Goal: Information Seeking & Learning: Understand process/instructions

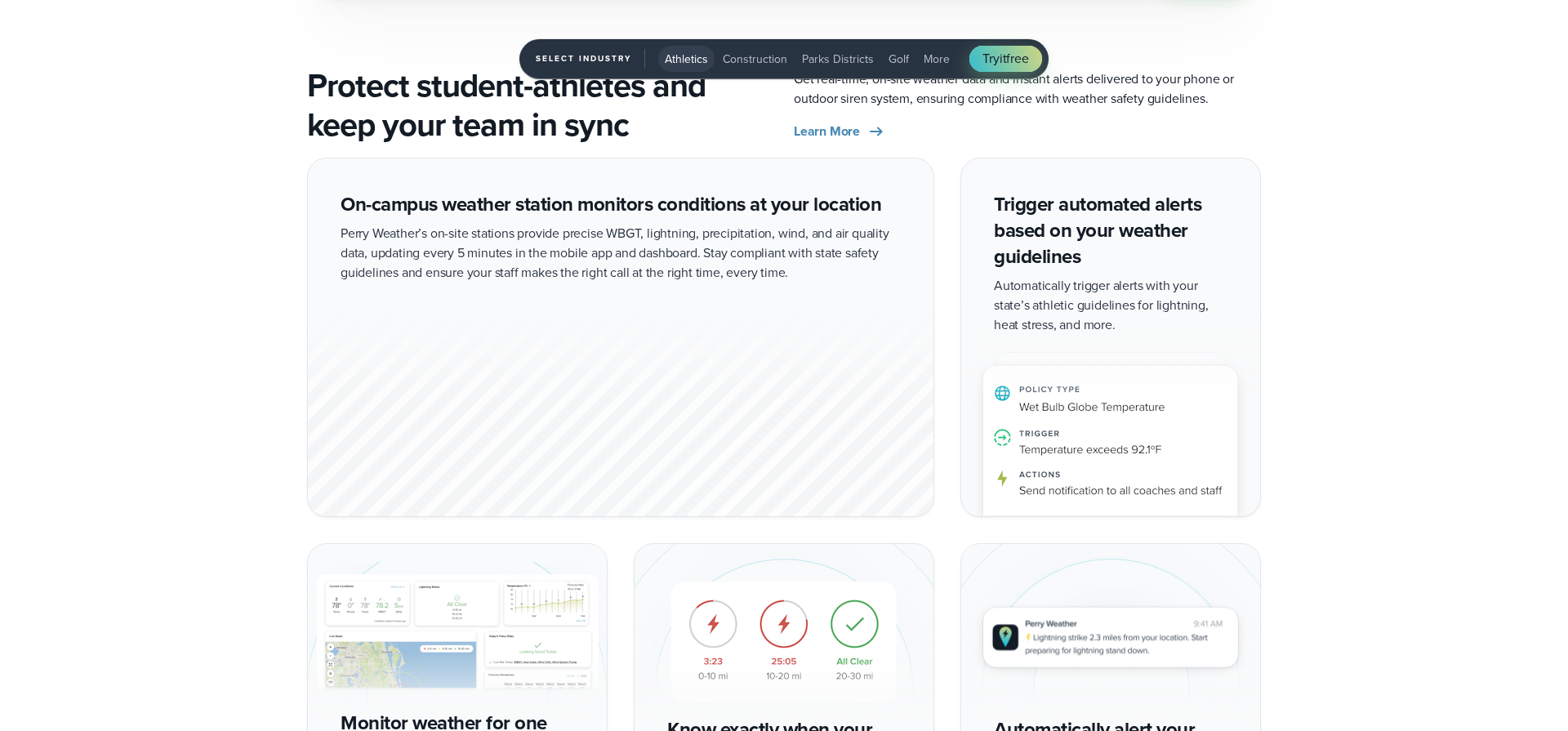
scroll to position [2866, 0]
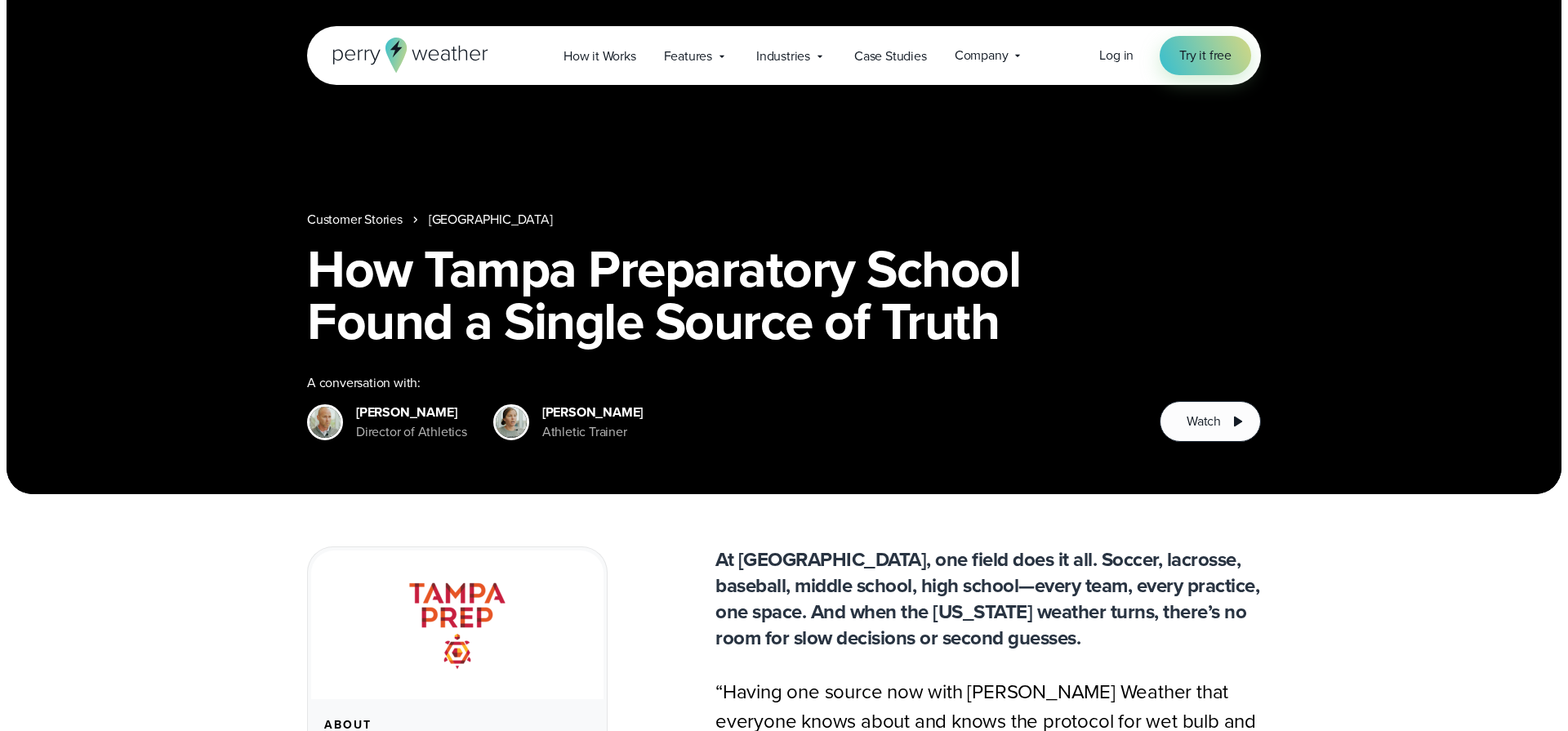
scroll to position [72, 0]
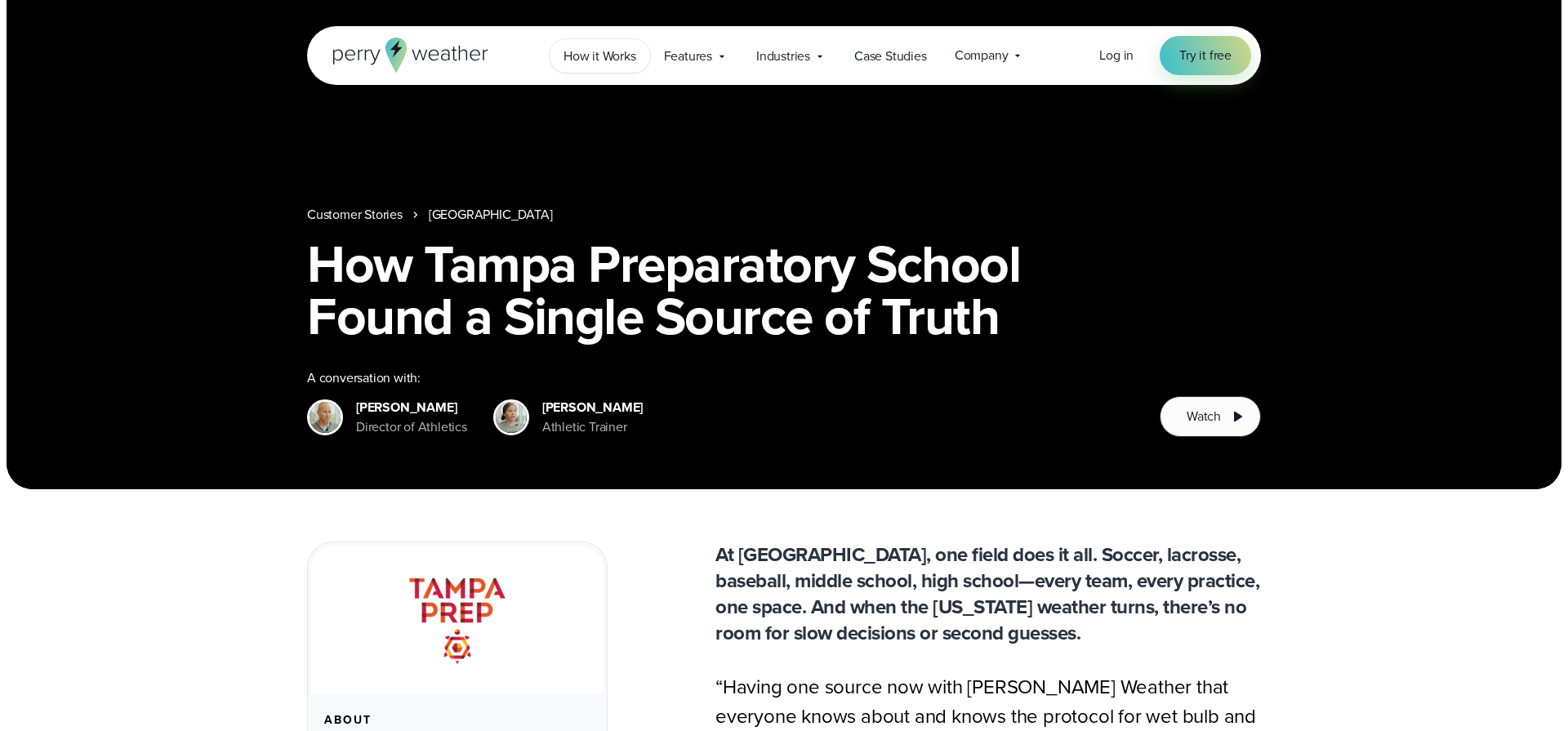
click at [604, 52] on span "How it Works" at bounding box center [600, 57] width 72 height 19
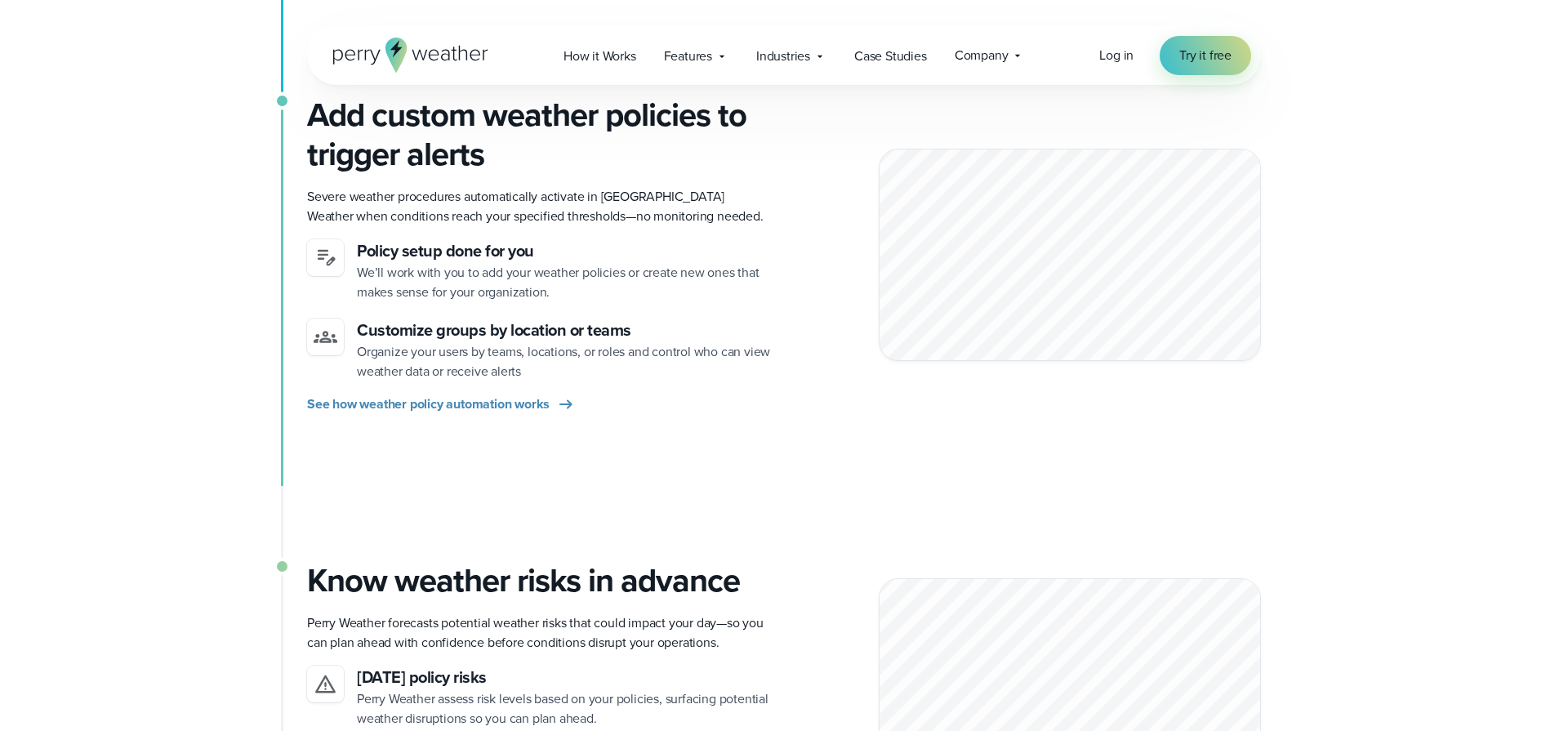
scroll to position [858, 0]
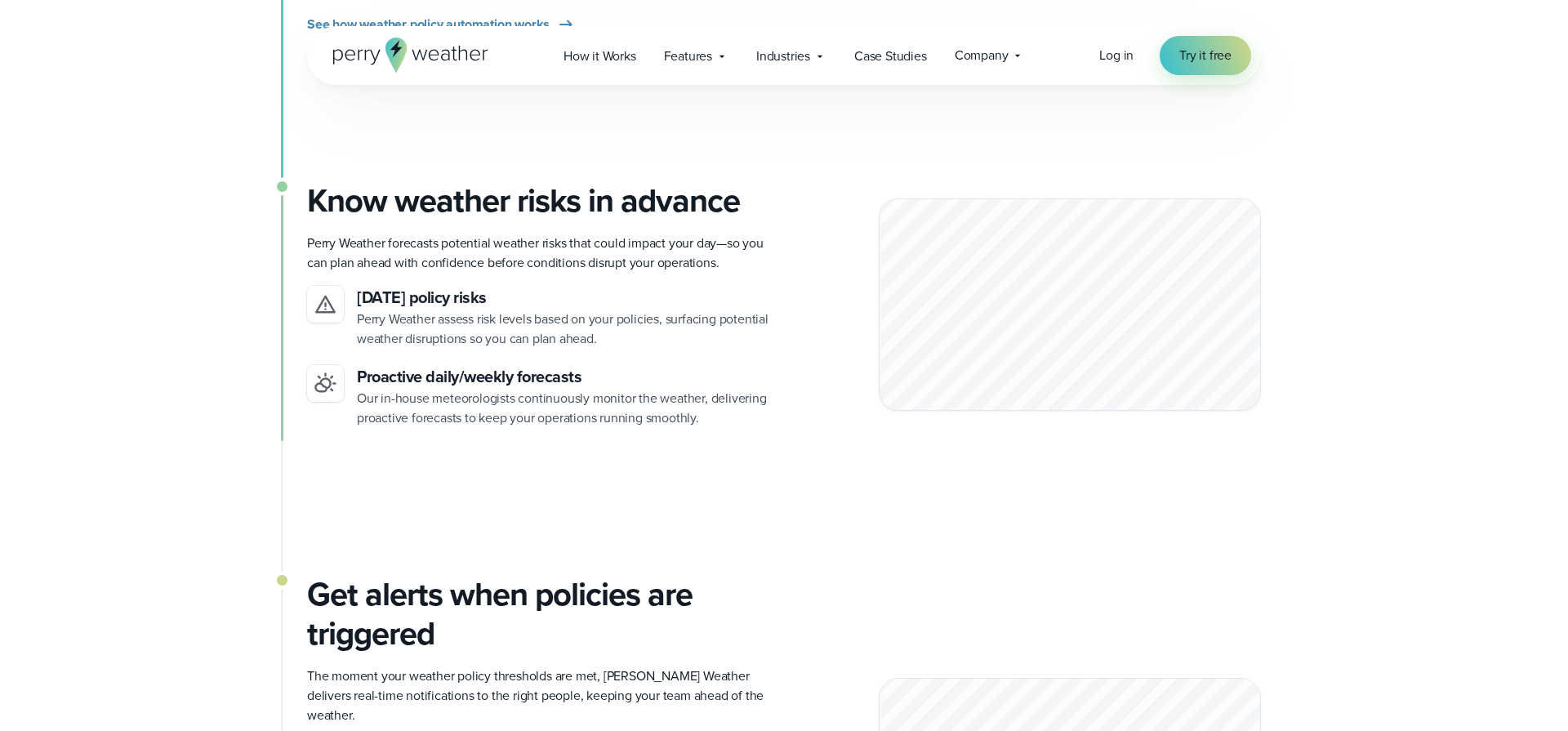
click at [863, 424] on div "Know weather risks in advance Perry Weather forecasts potential weather risks t…" at bounding box center [784, 378] width 954 height 394
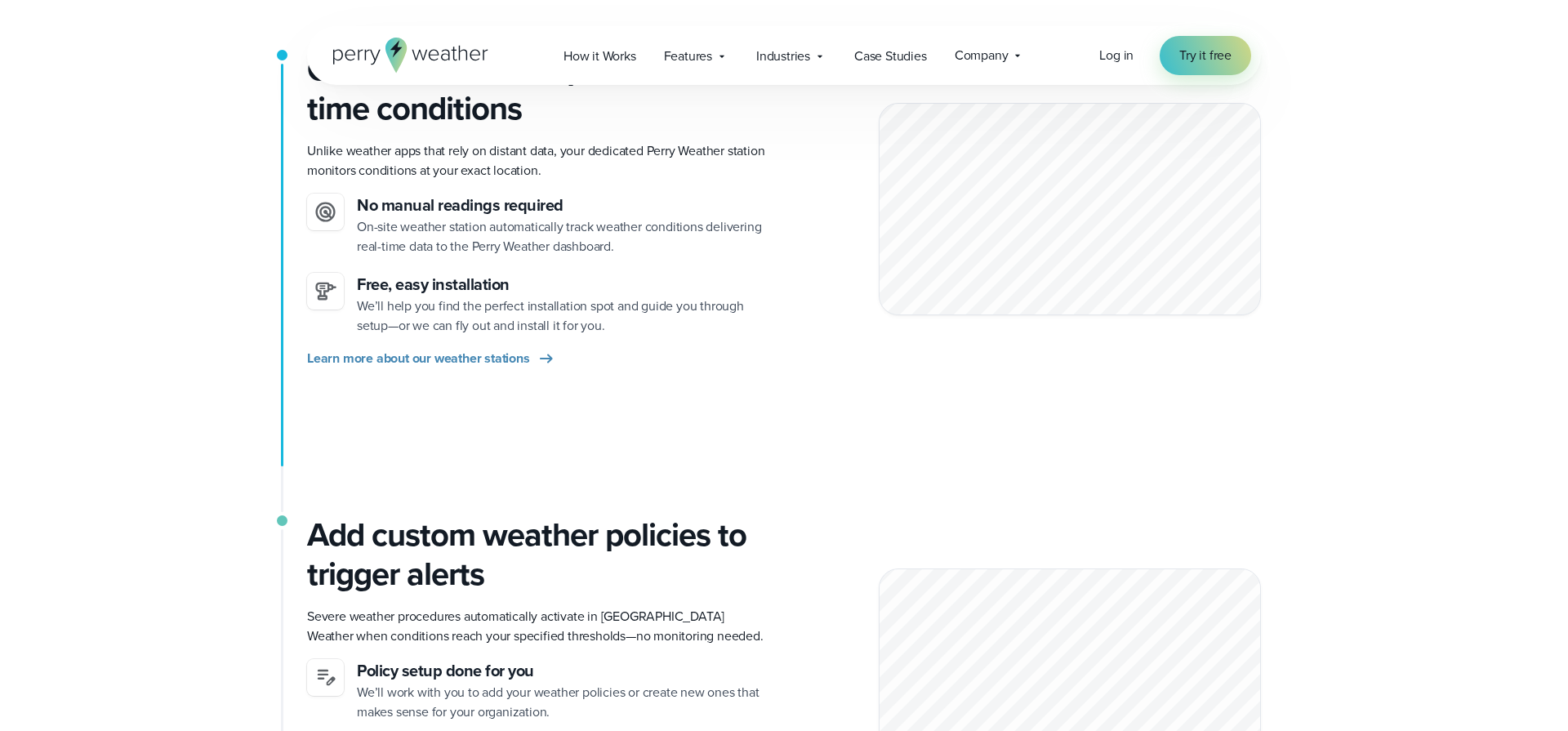
scroll to position [435, 0]
